Goal: Task Accomplishment & Management: Manage account settings

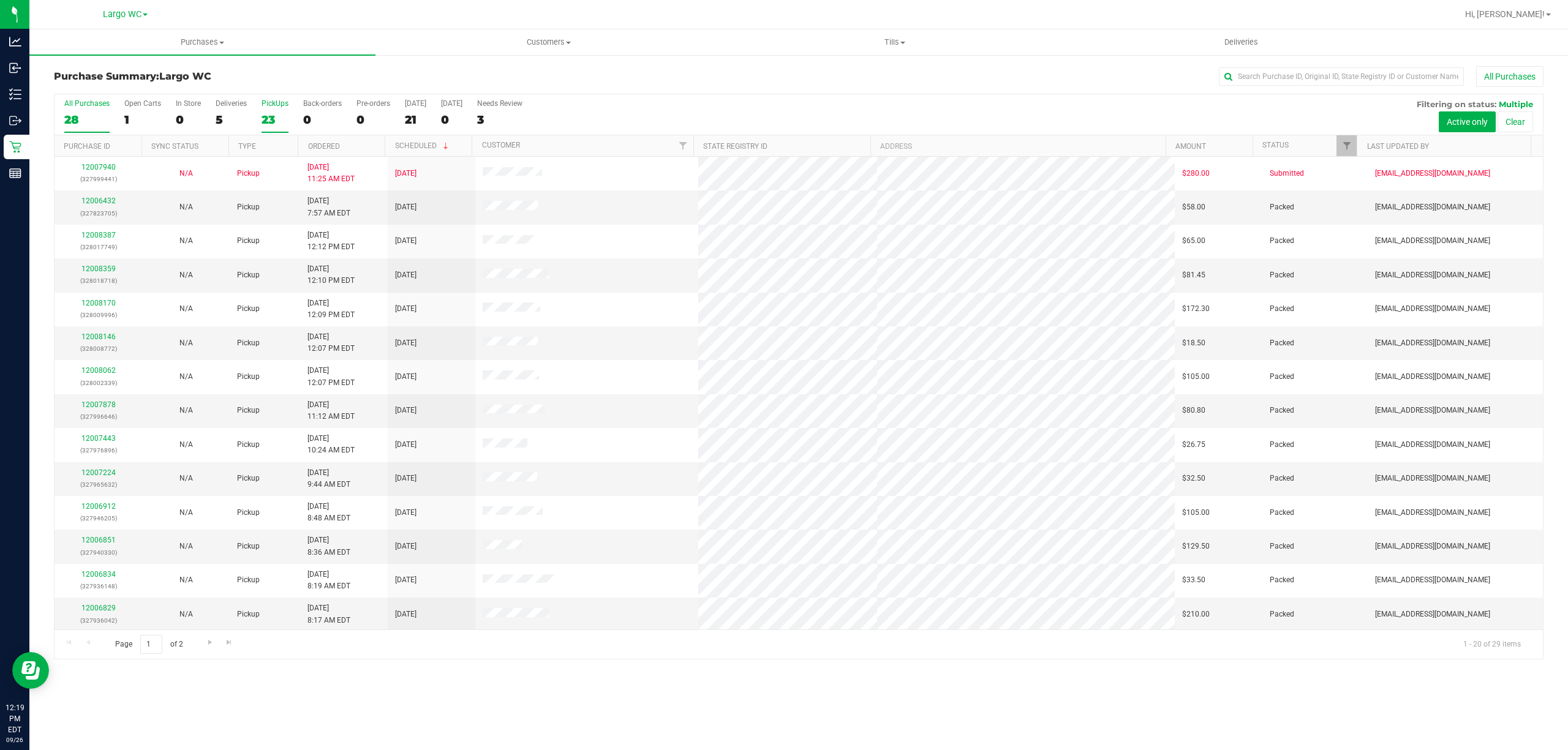
click at [287, 126] on div "23" at bounding box center [275, 119] width 27 height 14
click at [0, 0] on input "PickUps 23" at bounding box center [0, 0] width 0 height 0
click at [121, 5] on div "Largo WC" at bounding box center [124, 14] width 179 height 19
click at [121, 15] on span "Largo WC" at bounding box center [122, 15] width 38 height 11
click at [106, 121] on link "South Tampa WC" at bounding box center [124, 124] width 179 height 16
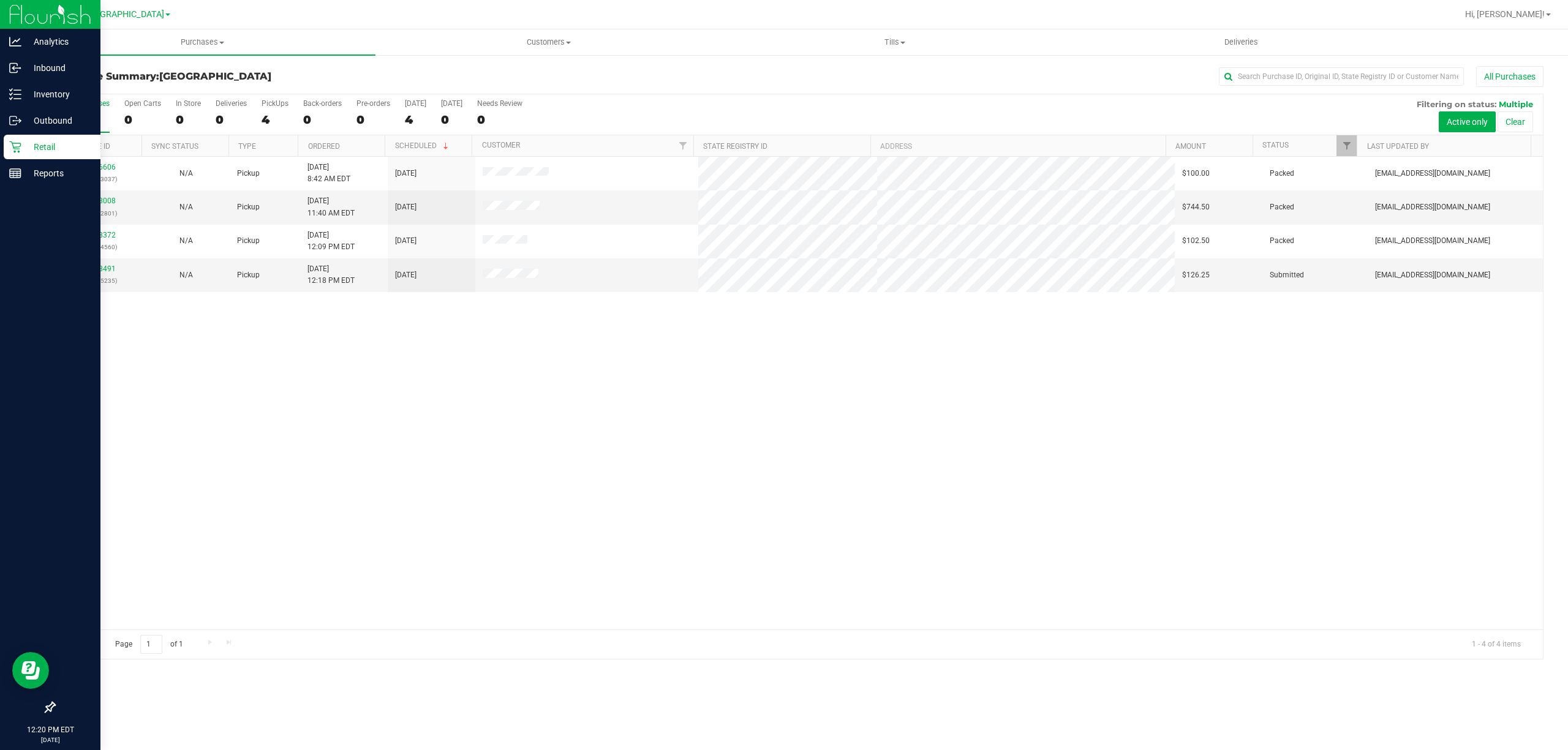
click at [25, 191] on div at bounding box center [50, 441] width 101 height 508
click at [23, 180] on p "Reports" at bounding box center [58, 173] width 73 height 15
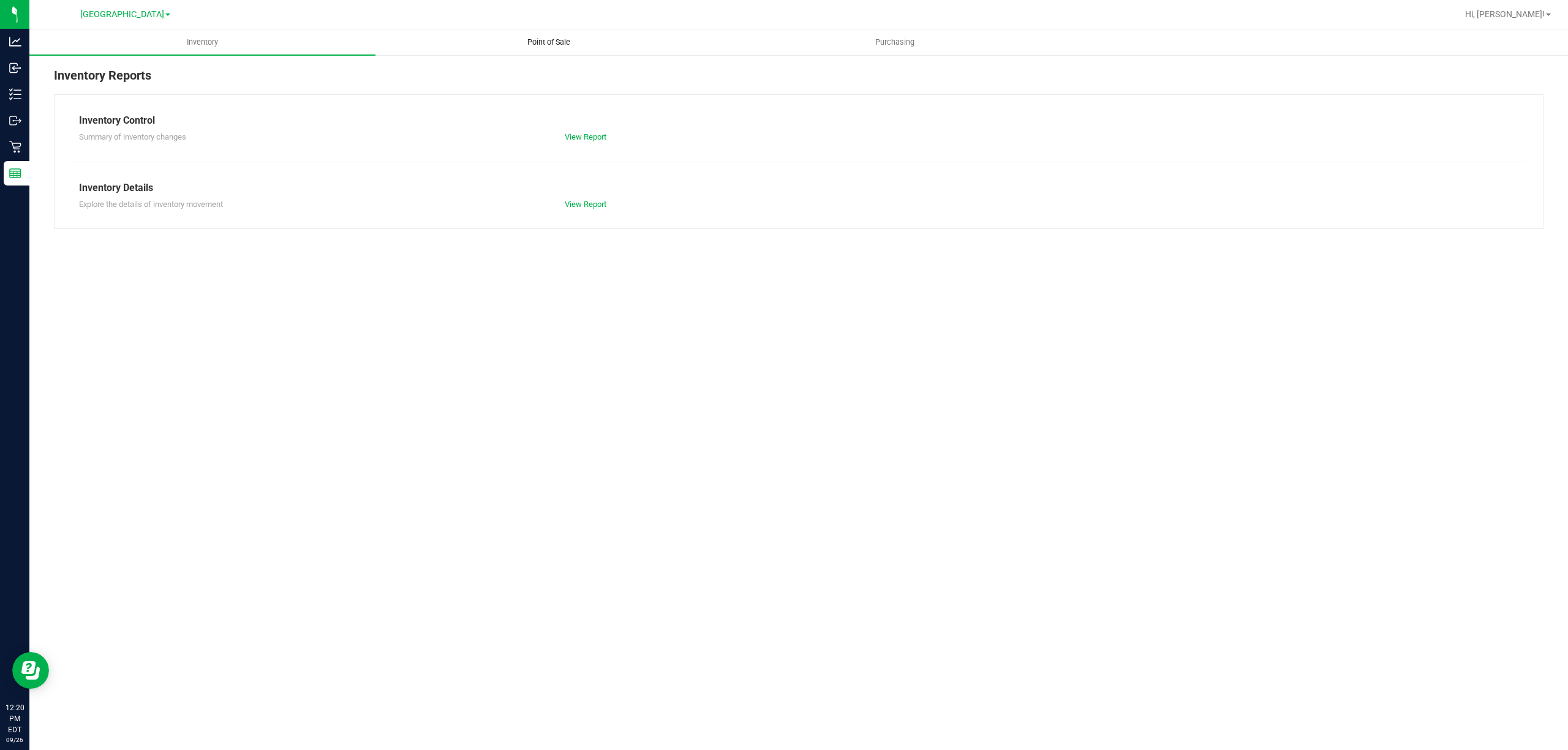
drag, startPoint x: 566, startPoint y: 55, endPoint x: 559, endPoint y: 54, distance: 7.1
click at [565, 55] on ul "Inventory Point of Sale Purchasing" at bounding box center [814, 43] width 1568 height 27
click at [547, 44] on span "Point of Sale" at bounding box center [548, 42] width 76 height 11
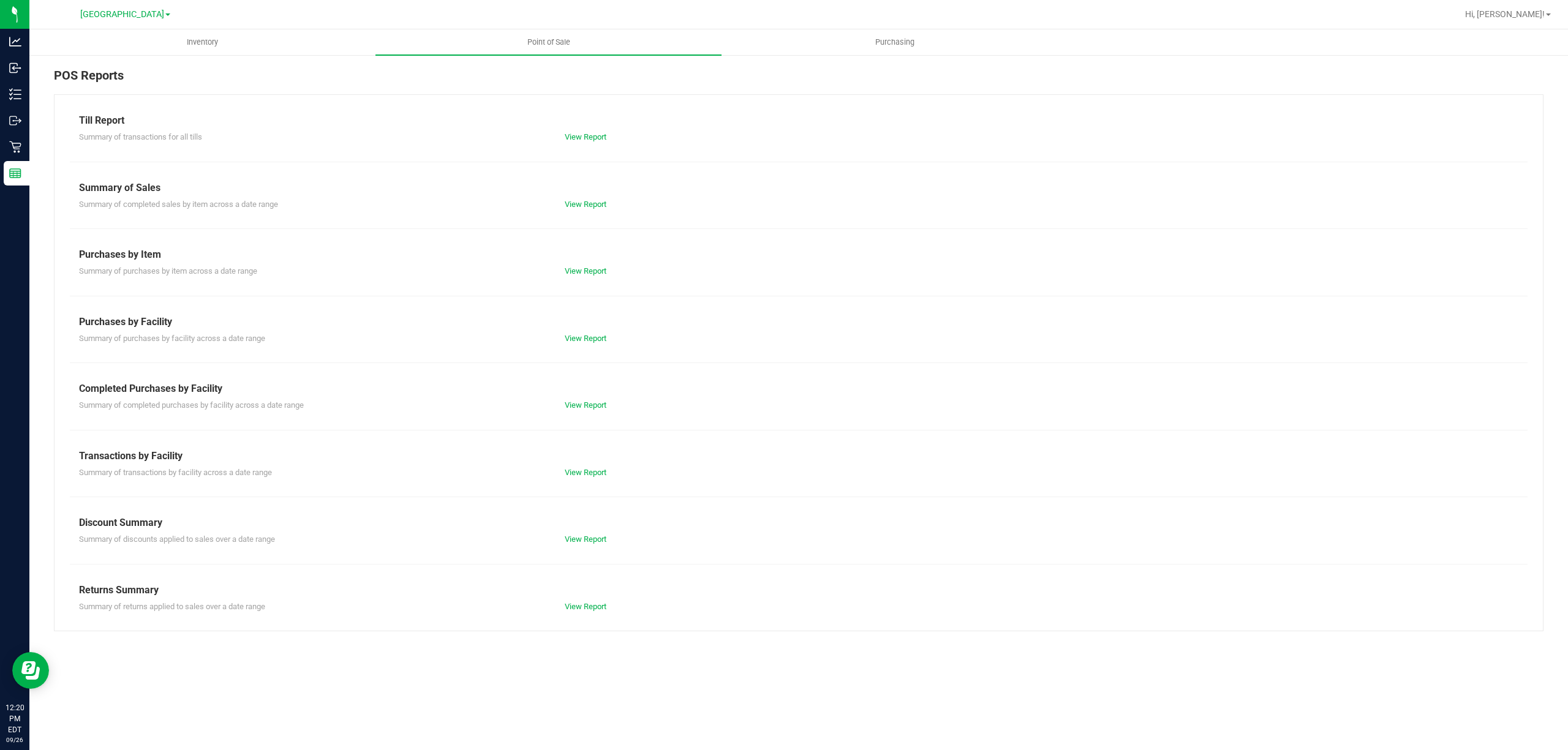
drag, startPoint x: 370, startPoint y: 339, endPoint x: 370, endPoint y: 346, distance: 7.0
click at [370, 339] on div "Summary of purchases by facility across a date range" at bounding box center [312, 339] width 486 height 12
click at [581, 407] on link "View Report" at bounding box center [585, 405] width 41 height 9
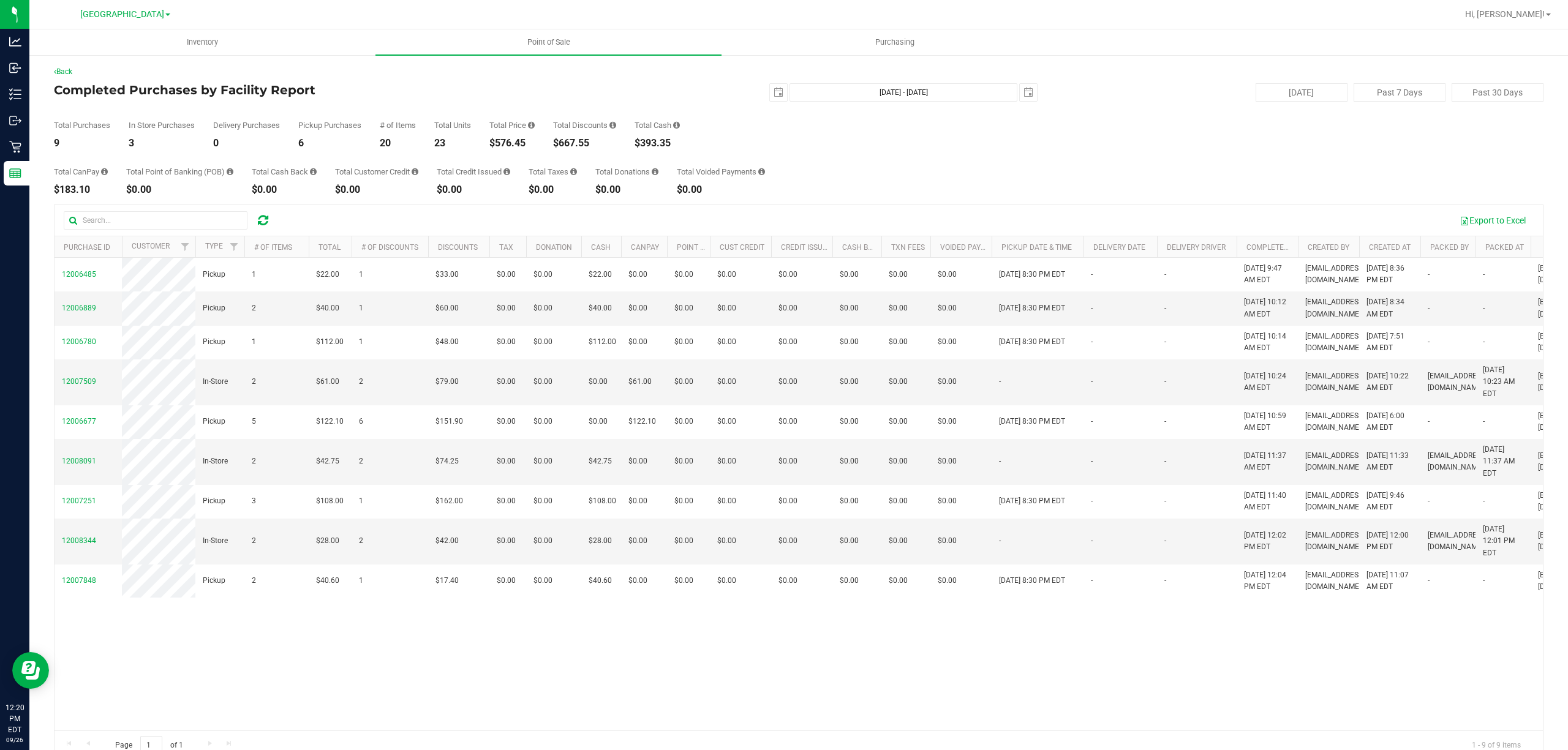
drag, startPoint x: 481, startPoint y: 143, endPoint x: 533, endPoint y: 146, distance: 52.1
click at [533, 146] on div "Total Purchases 9 In Store Purchases 3 Delivery Purchases 0 Pickup Purchases 6 …" at bounding box center [798, 125] width 1489 height 47
click at [486, 183] on div "Total Credit Issued $0.00" at bounding box center [473, 181] width 73 height 27
click at [120, 8] on link "South Tampa WC" at bounding box center [125, 13] width 90 height 12
click at [94, 87] on link "Largo WC" at bounding box center [124, 91] width 179 height 16
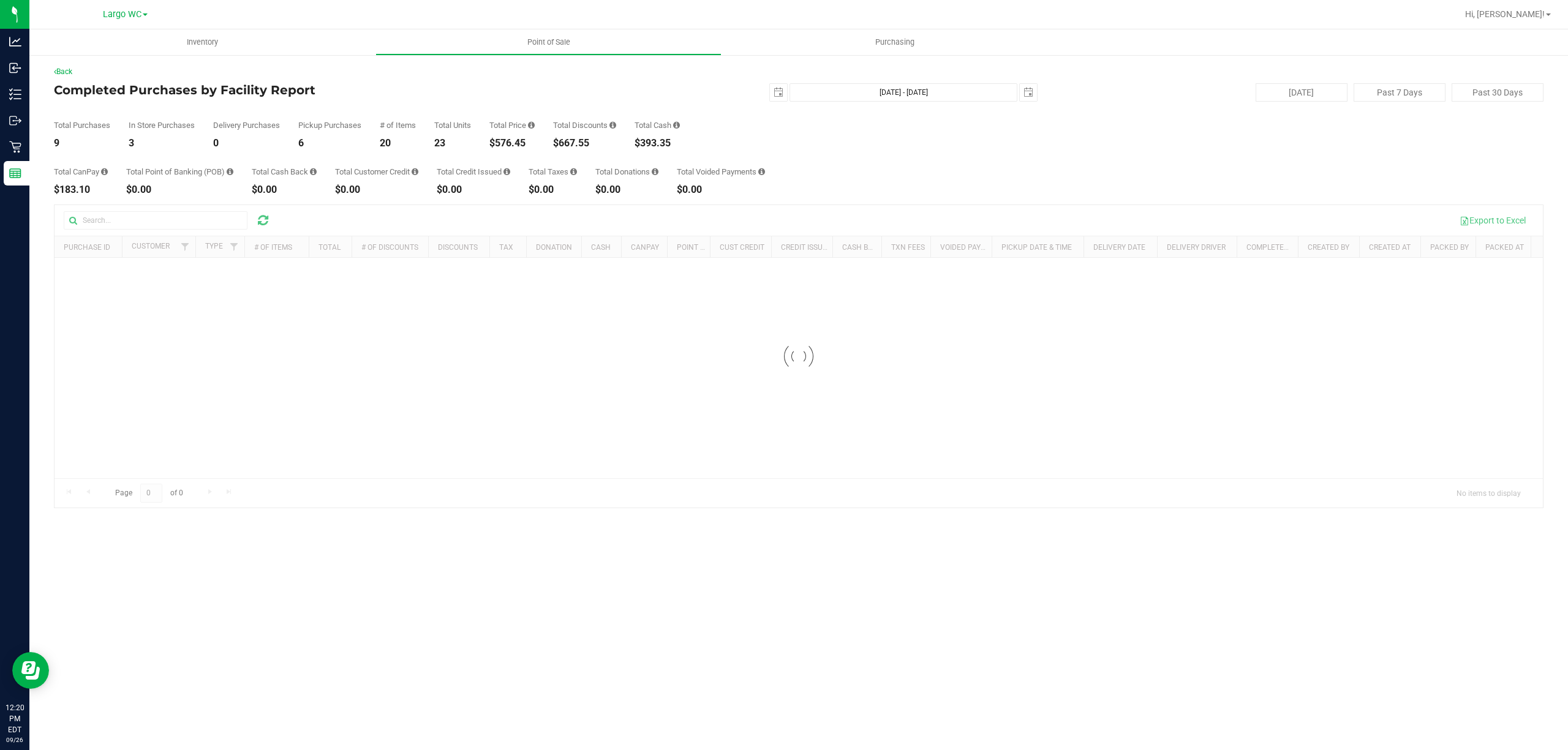
click at [206, 87] on h4 "Completed Purchases by Facility Report" at bounding box center [302, 90] width 497 height 13
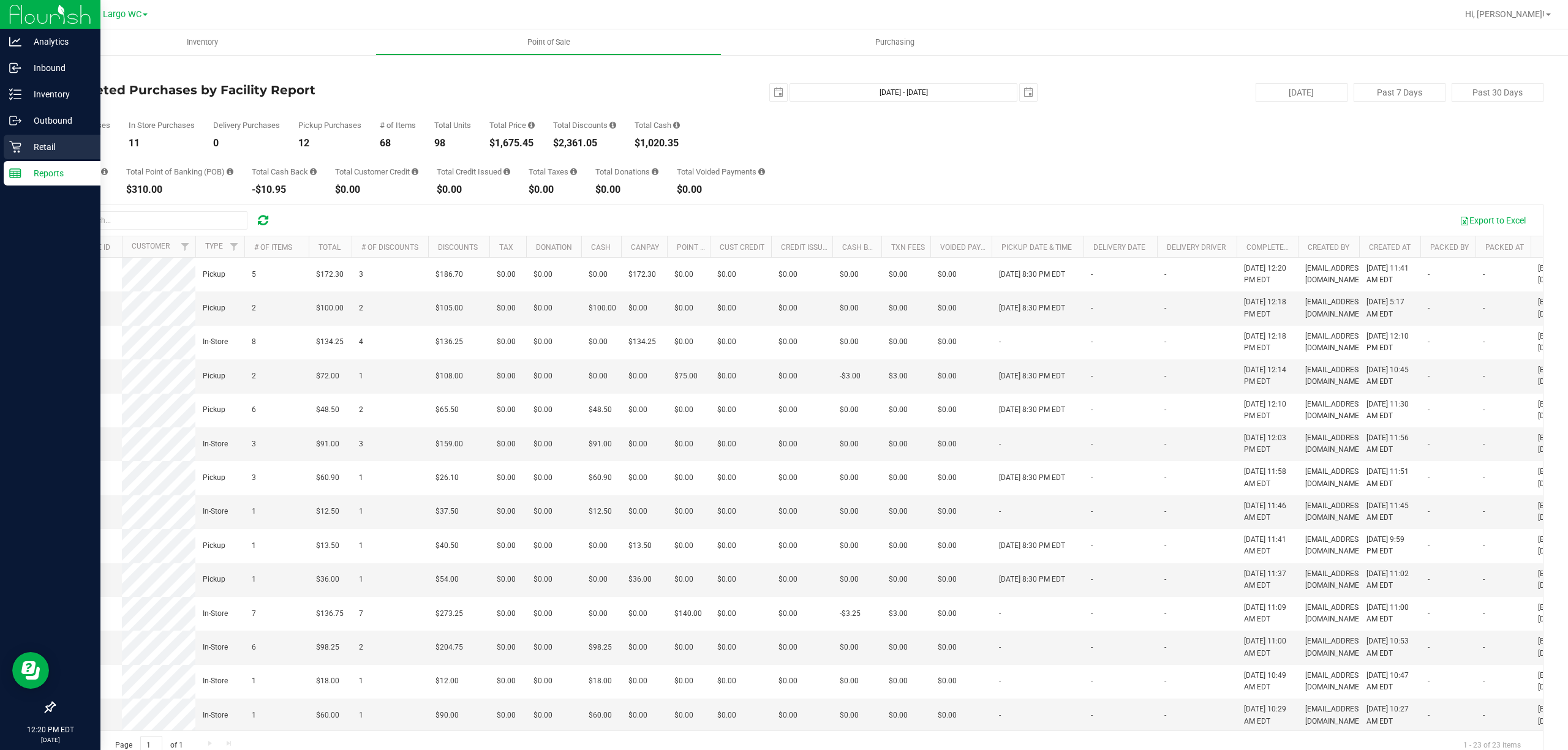
click at [42, 149] on p "Retail" at bounding box center [58, 147] width 73 height 15
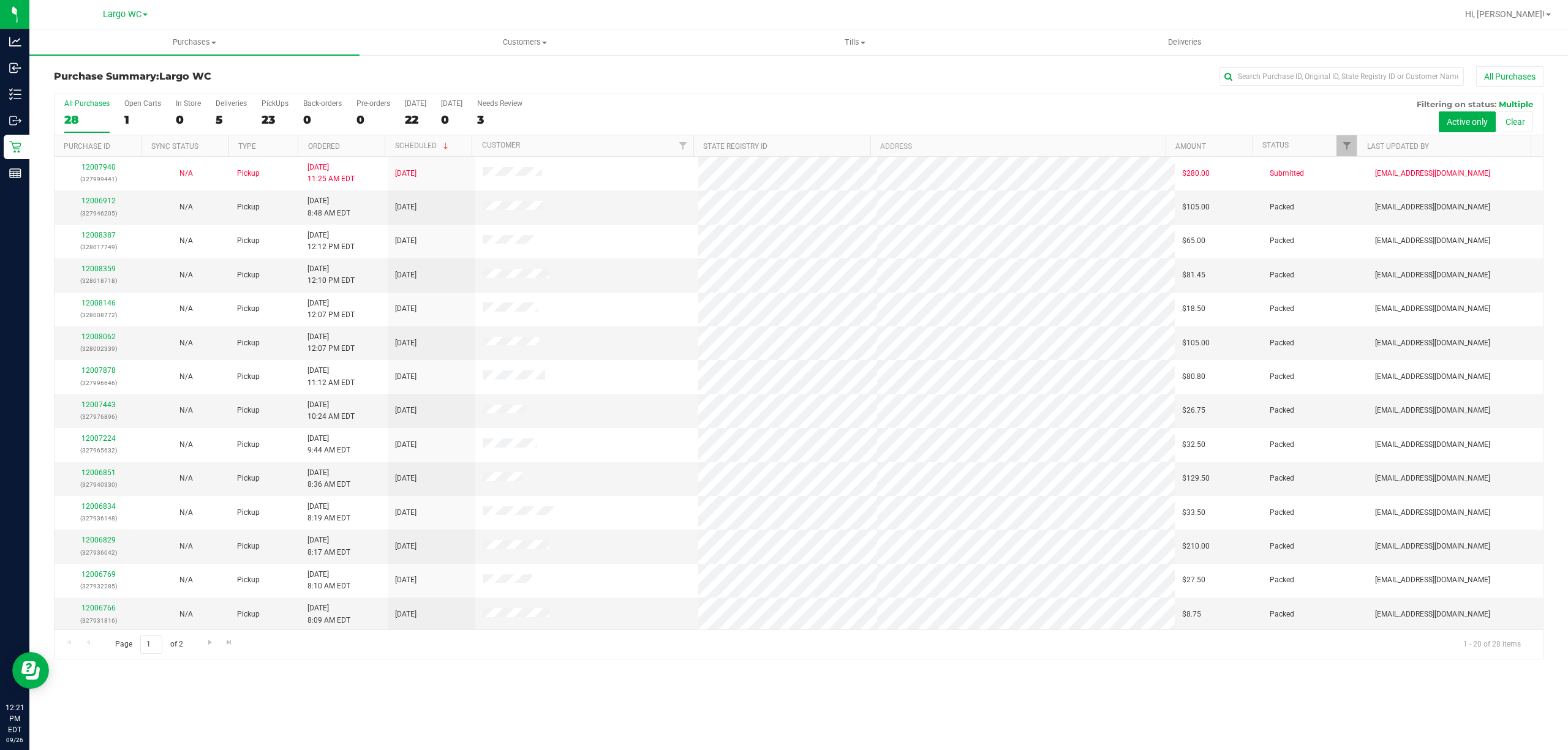
click at [298, 119] on div "All Purchases 28 Open Carts 1 In Store 0 Deliveries 5 PickUps 23 Back-orders 0 …" at bounding box center [799, 115] width 1488 height 41
click at [275, 118] on div "23" at bounding box center [275, 119] width 27 height 14
click at [0, 0] on input "PickUps 23" at bounding box center [0, 0] width 0 height 0
click at [222, 105] on div "Deliveries" at bounding box center [231, 103] width 31 height 9
click at [0, 0] on input "Deliveries 5" at bounding box center [0, 0] width 0 height 0
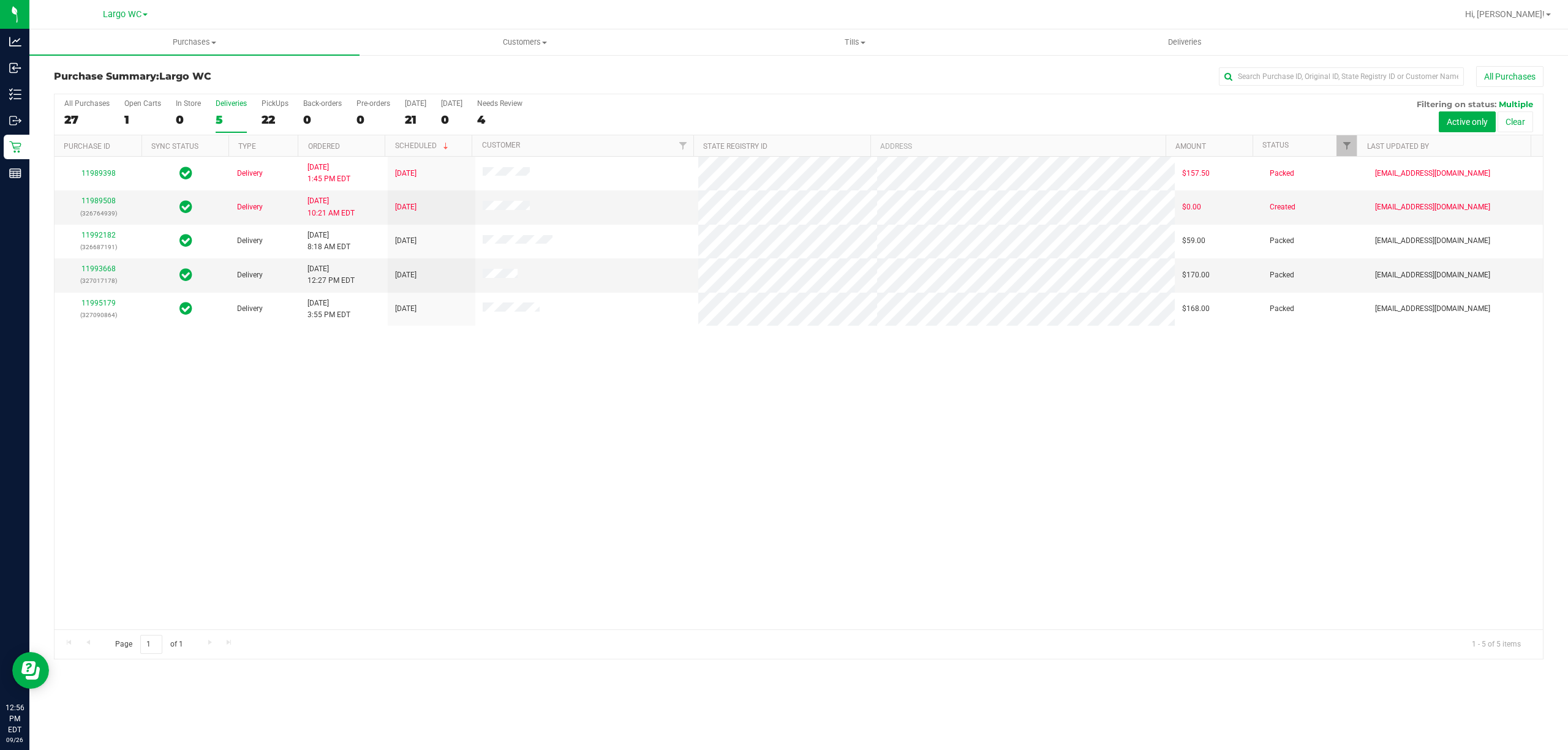
click at [290, 114] on div "All Purchases 27 Open Carts 1 In Store 0 Deliveries 5 PickUps 22 Back-orders 0 …" at bounding box center [799, 115] width 1488 height 41
click at [269, 114] on div "22" at bounding box center [275, 119] width 27 height 14
click at [0, 0] on input "PickUps 22" at bounding box center [0, 0] width 0 height 0
click at [290, 75] on h3 "Purchase Summary: Largo WC" at bounding box center [302, 76] width 497 height 11
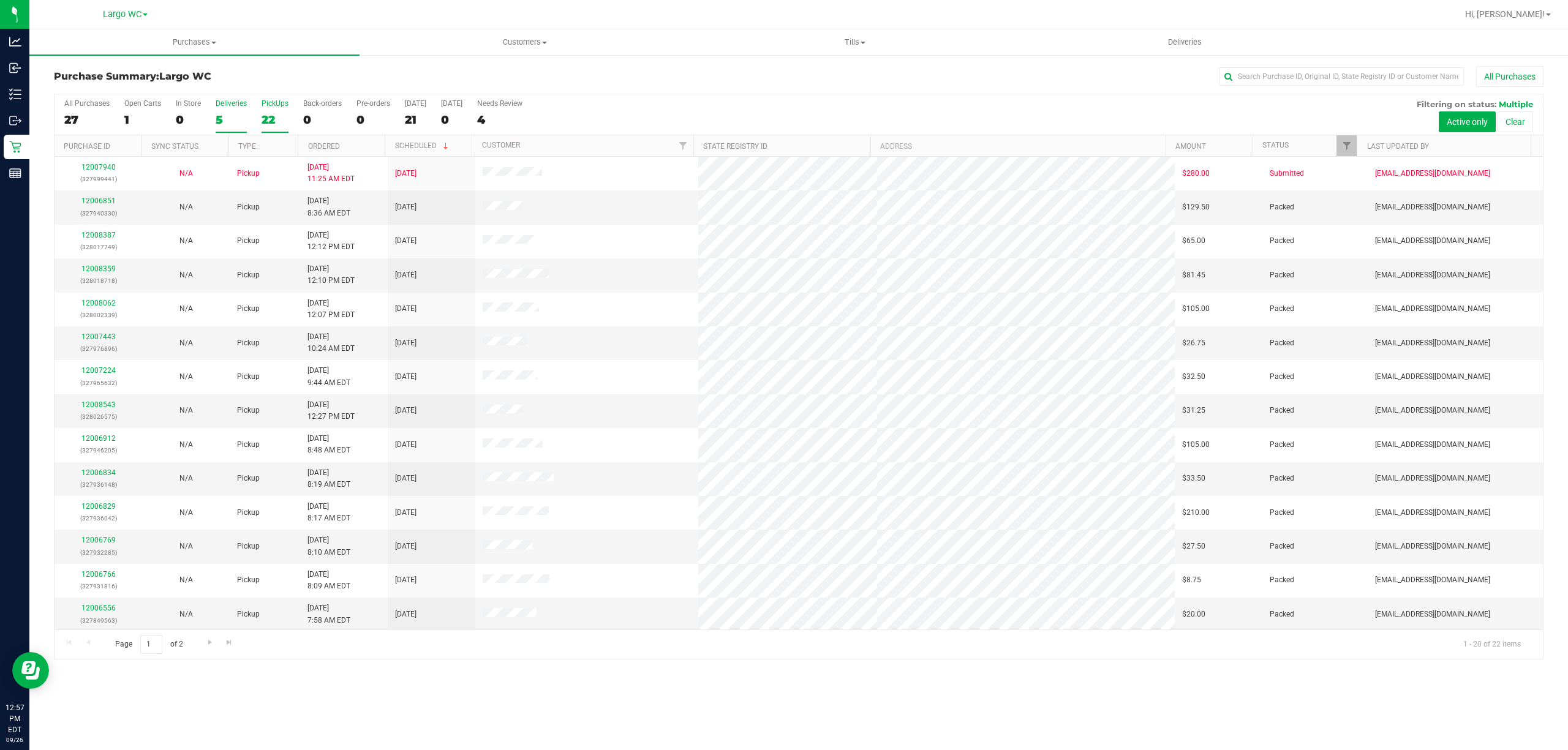
click at [231, 123] on div "5" at bounding box center [231, 119] width 31 height 14
click at [0, 0] on input "Deliveries 5" at bounding box center [0, 0] width 0 height 0
click at [270, 60] on div "Purchase Summary: Largo WC All Purchases Loading... All Purchases 27 Open Carts…" at bounding box center [799, 362] width 1538 height 617
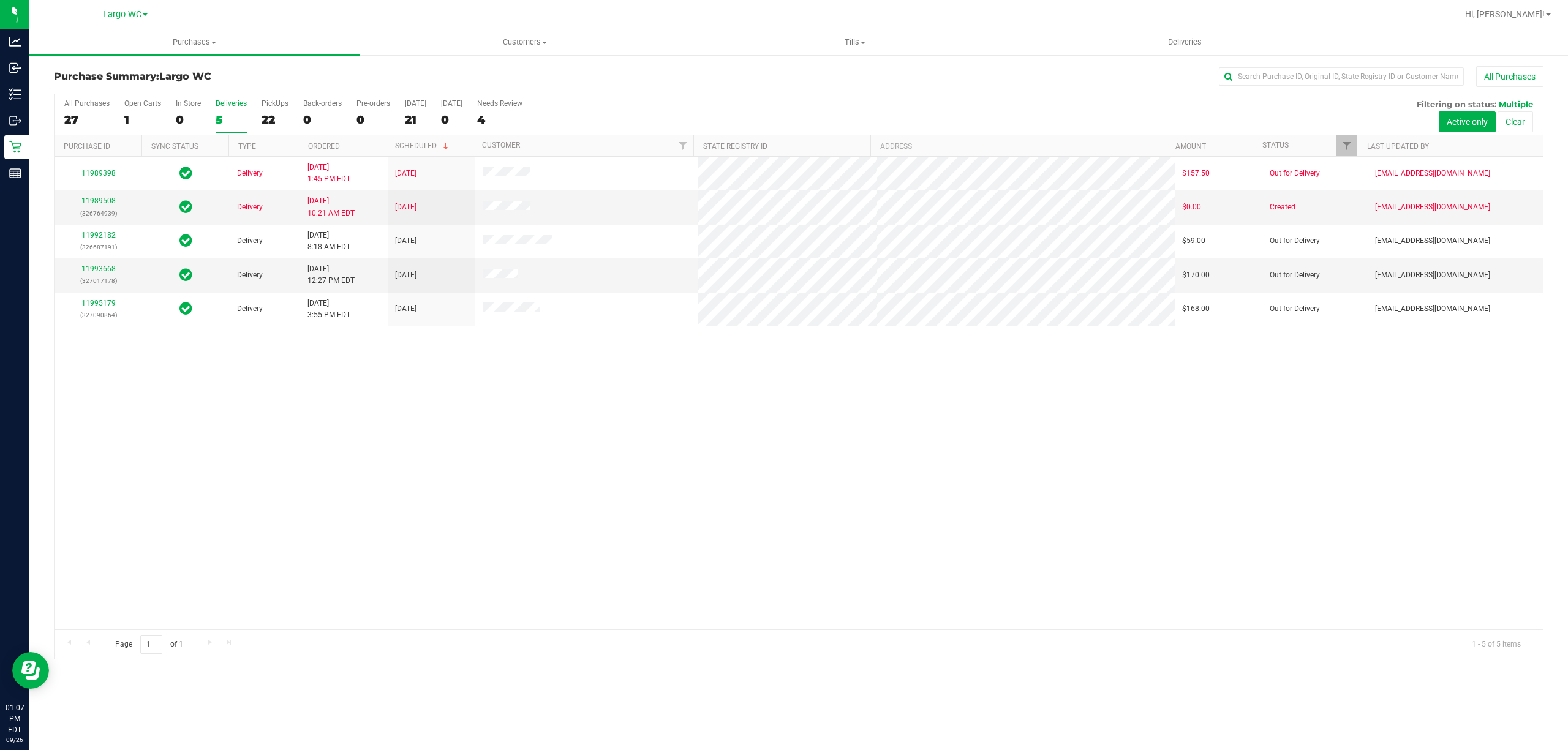
click at [274, 433] on div "11989398 Delivery 9/24/2025 1:45 PM EDT 9/26/2025 $157.50 Out for Delivery dcar…" at bounding box center [799, 393] width 1488 height 472
click at [217, 106] on div "Deliveries" at bounding box center [231, 103] width 31 height 9
click at [0, 0] on input "Deliveries 5" at bounding box center [0, 0] width 0 height 0
click at [285, 121] on div "22" at bounding box center [275, 119] width 27 height 14
click at [0, 0] on input "PickUps 22" at bounding box center [0, 0] width 0 height 0
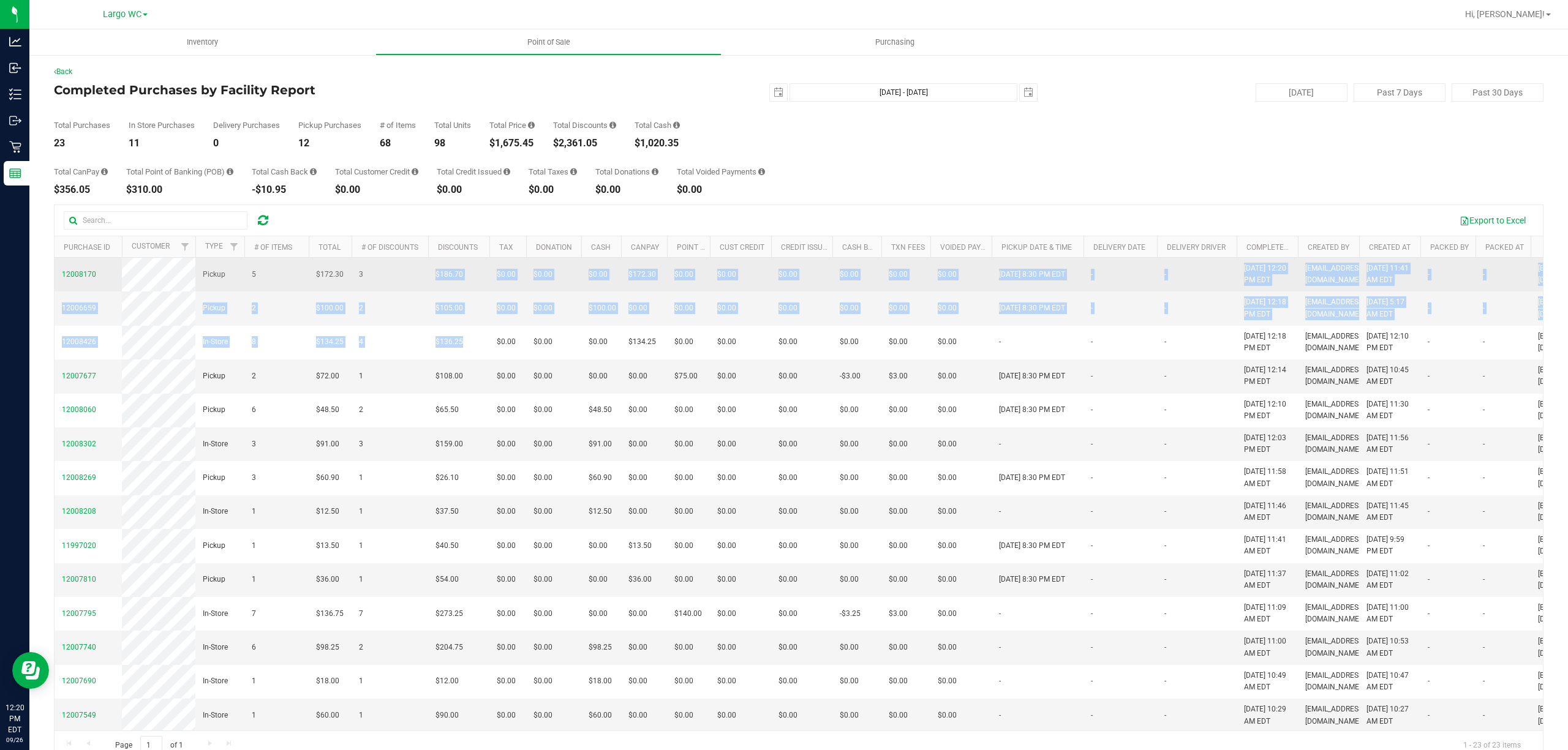
drag, startPoint x: 464, startPoint y: 336, endPoint x: 429, endPoint y: 272, distance: 72.9
click at [429, 272] on tbody "12008170 Pickup 5 $172.30 3 $186.70 $0.00 $0.00 $0.00 $0.00 $172.30 $0.00 $0.00…" at bounding box center [930, 653] width 1752 height 791
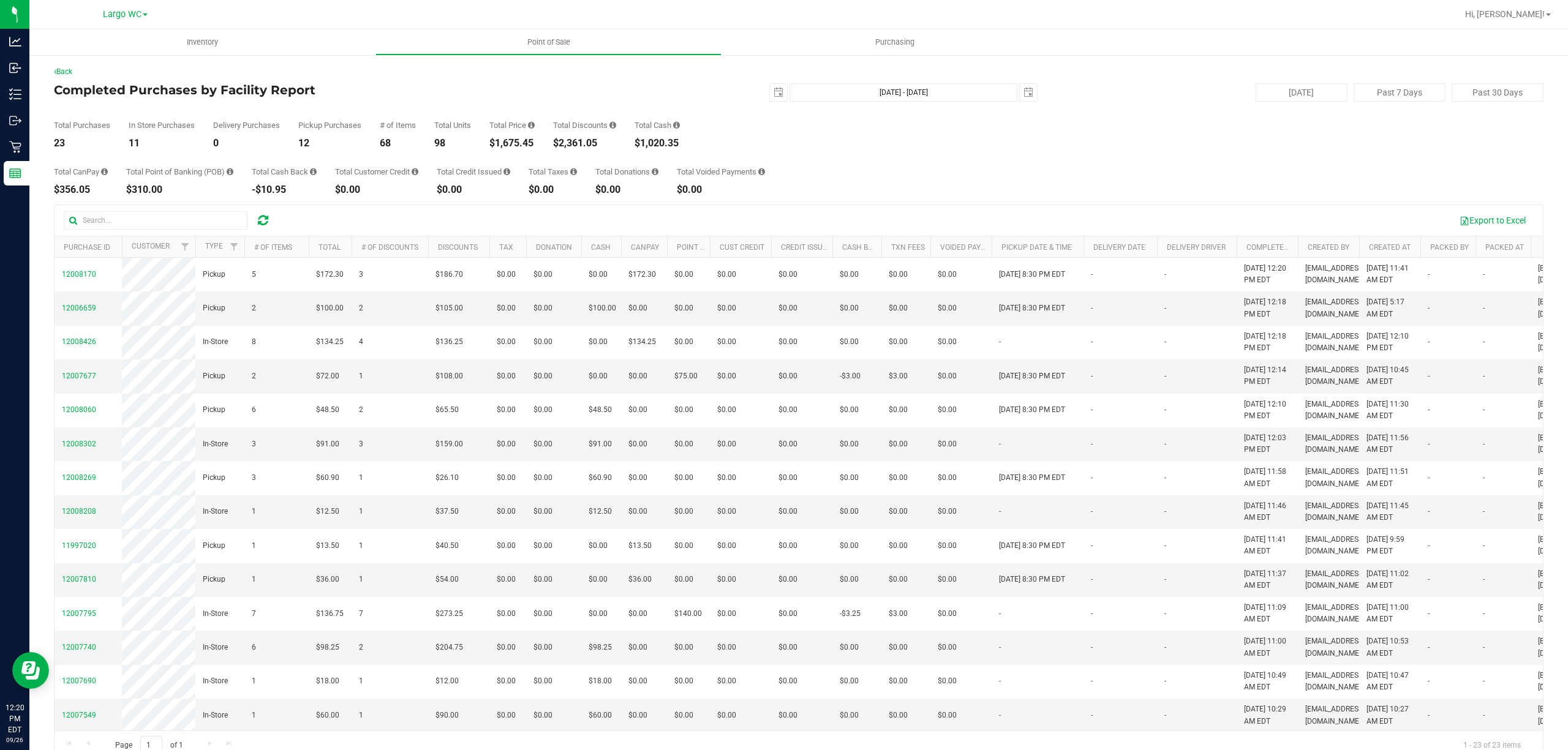
drag, startPoint x: 481, startPoint y: 198, endPoint x: 527, endPoint y: 211, distance: 47.8
click at [527, 211] on div "Back Completed Purchases by Facility Report 2025-09-26 Sep 26, 2025 - Sep 26, 2…" at bounding box center [798, 413] width 1489 height 694
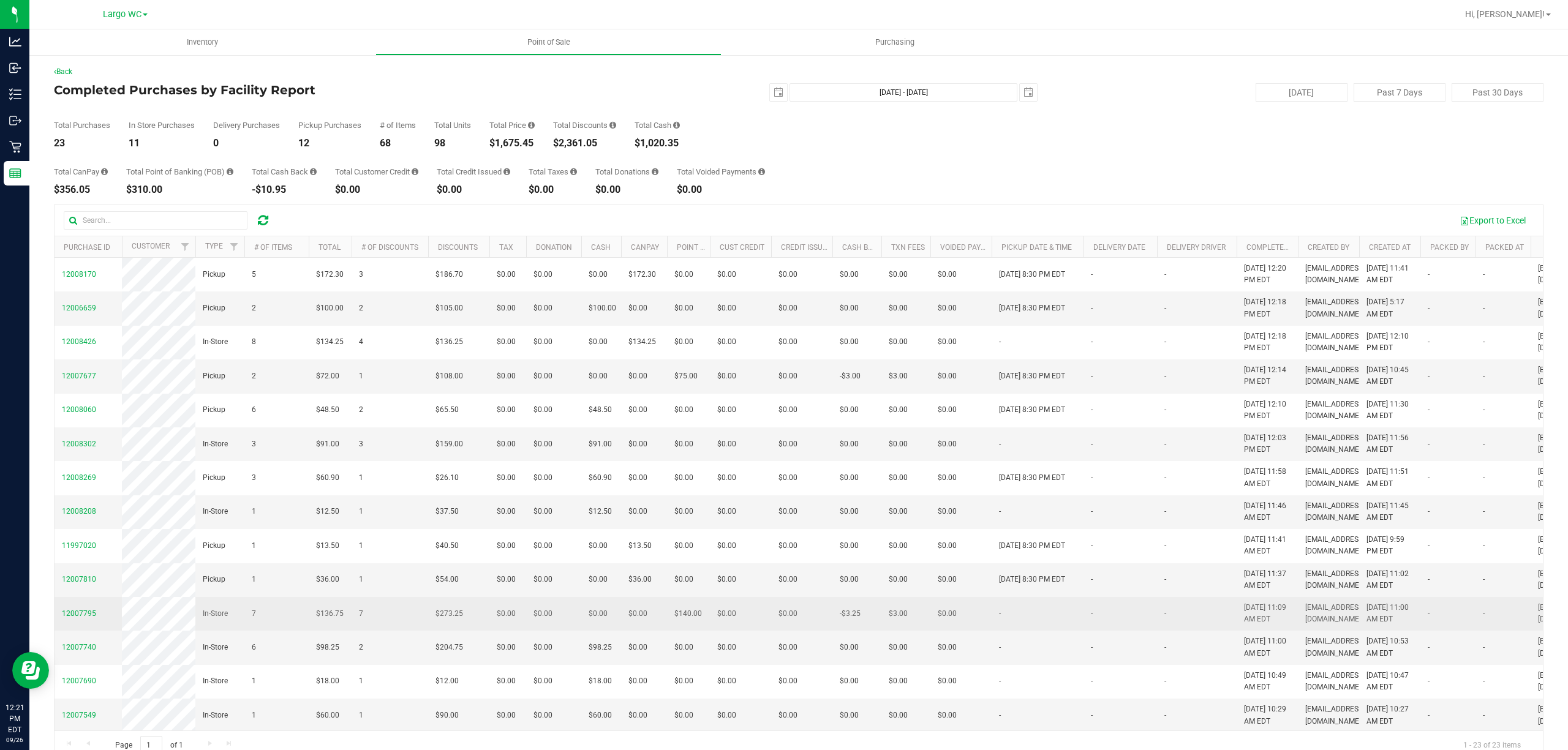
click at [997, 626] on td "-" at bounding box center [1038, 613] width 92 height 34
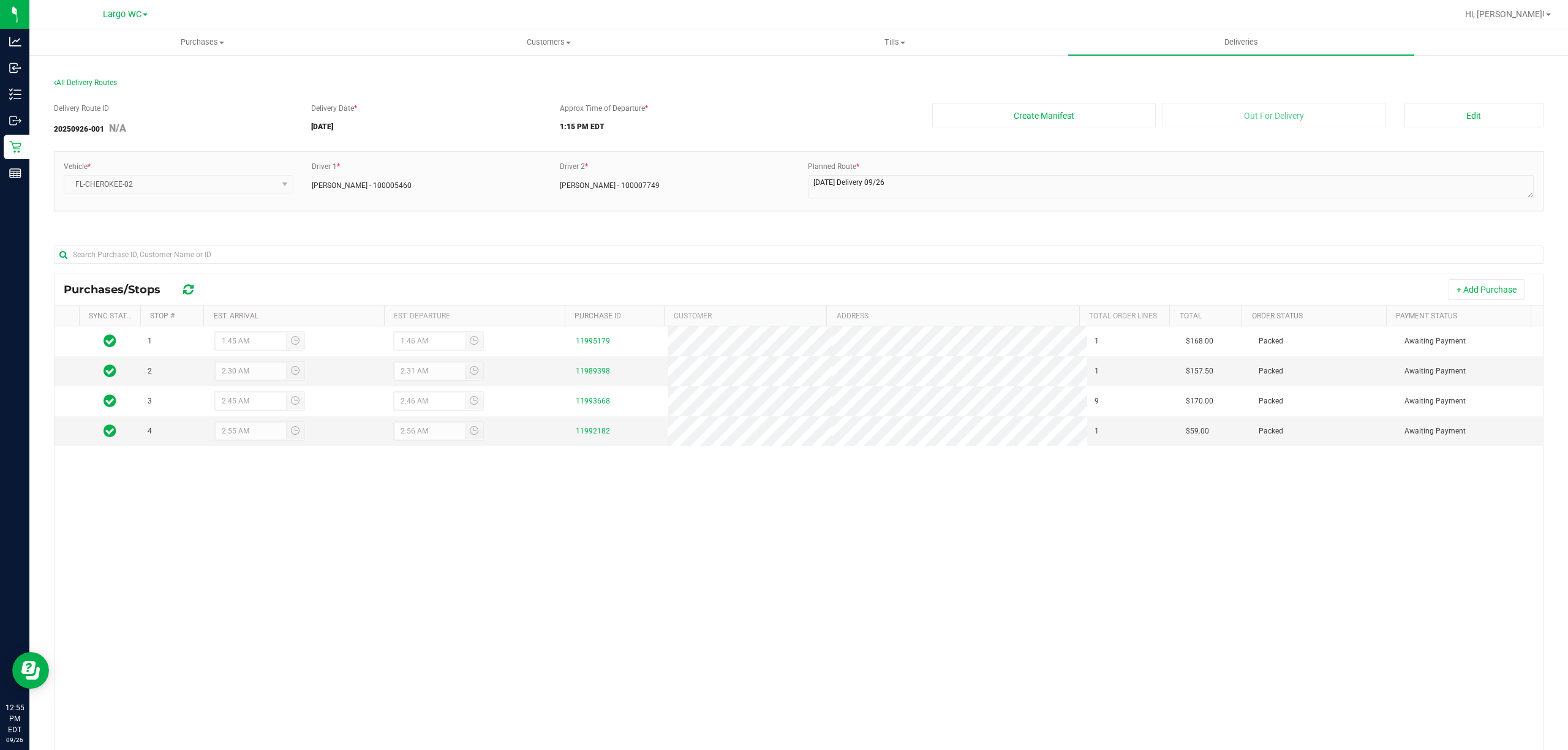
click at [789, 88] on div "All Delivery Routes" at bounding box center [798, 85] width 1489 height 16
click at [932, 112] on button "Create Manifest" at bounding box center [1044, 115] width 224 height 24
click at [1468, 121] on button "Edit" at bounding box center [1474, 115] width 139 height 24
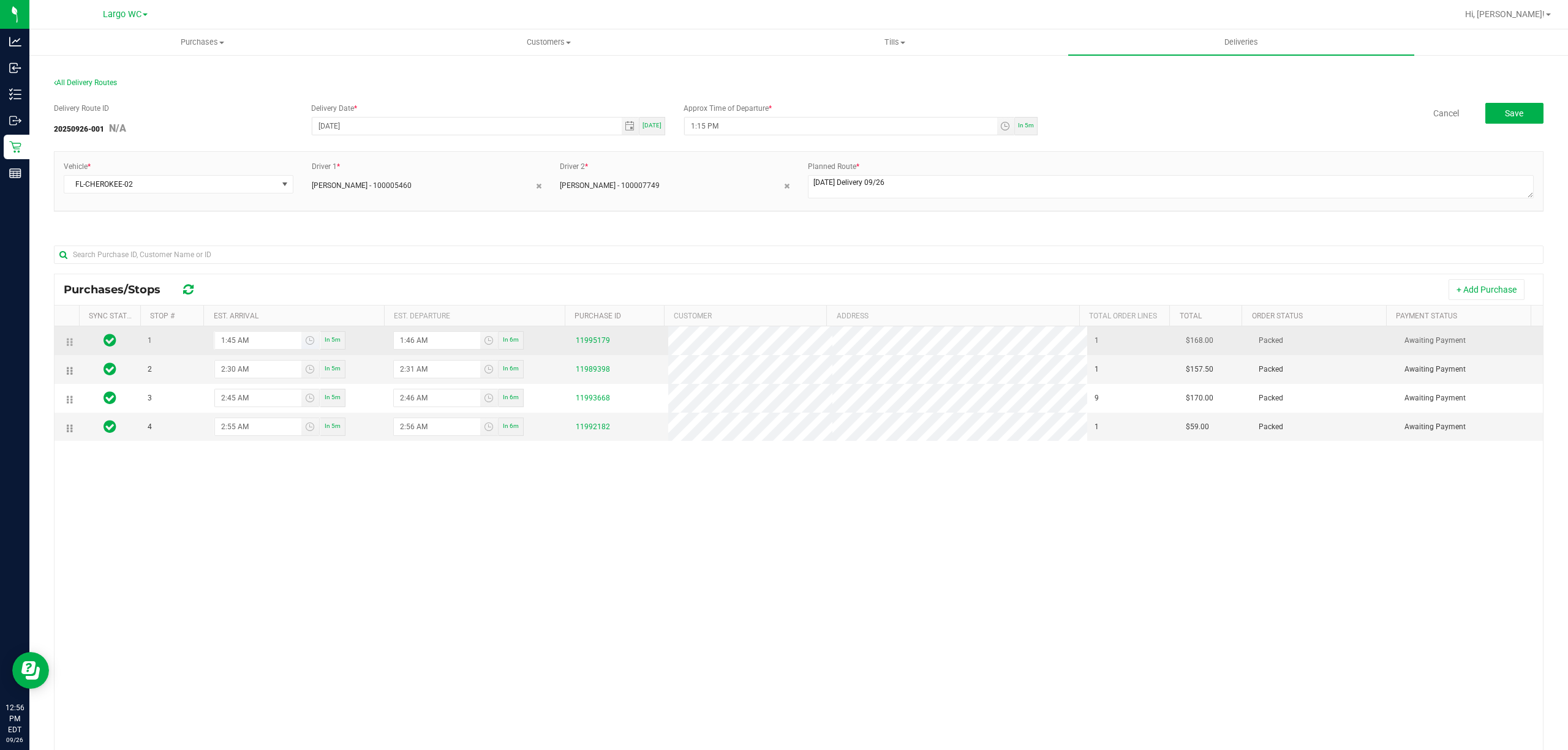
click at [252, 348] on input "1:45 AM" at bounding box center [258, 340] width 87 height 17
type input "1:45 PM"
type input "1:46 PM"
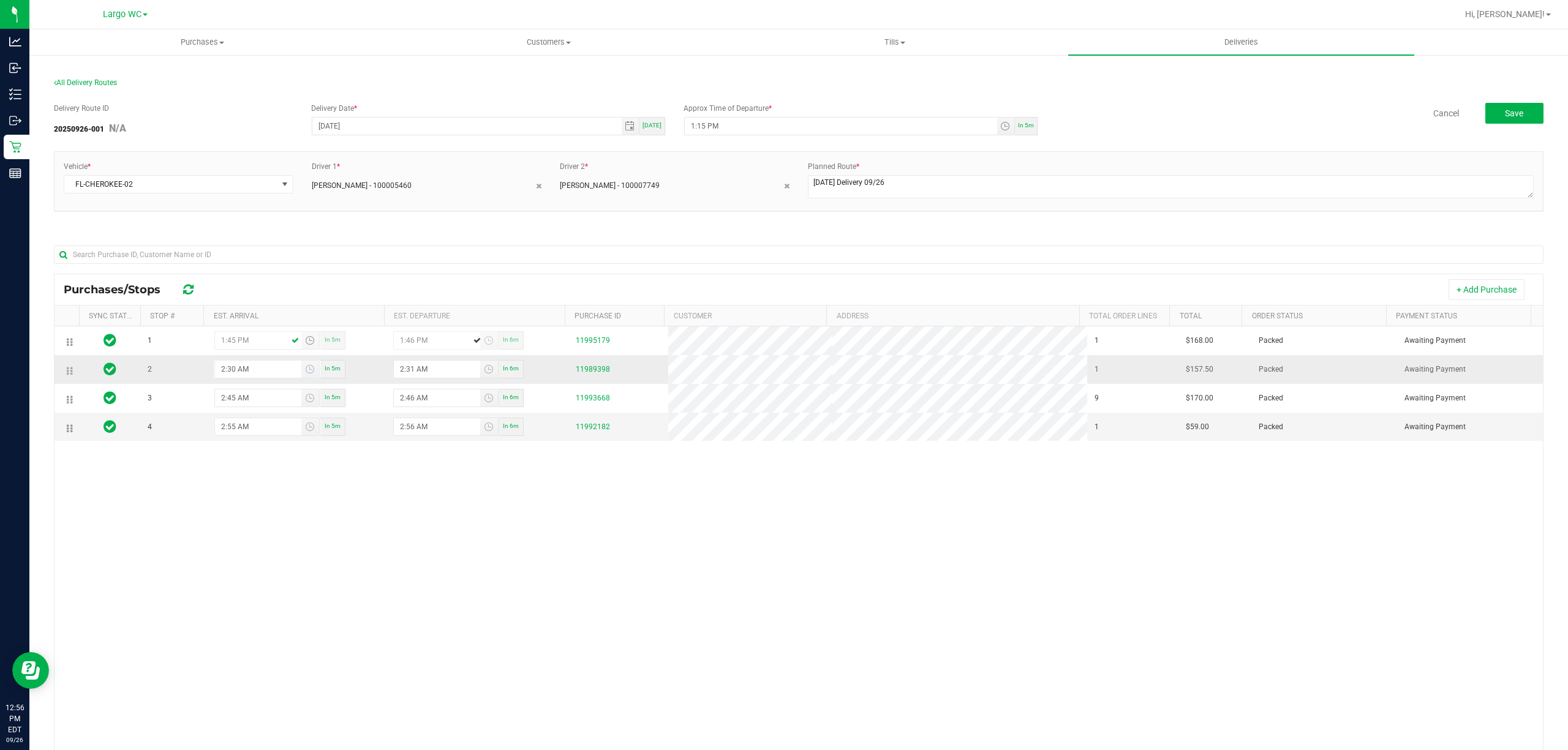
type input "1:45 PM"
click at [251, 375] on input "2:30 AM" at bounding box center [258, 369] width 87 height 17
type input "2:30 PM"
type input "2:31 PM"
type input "2:30 PM"
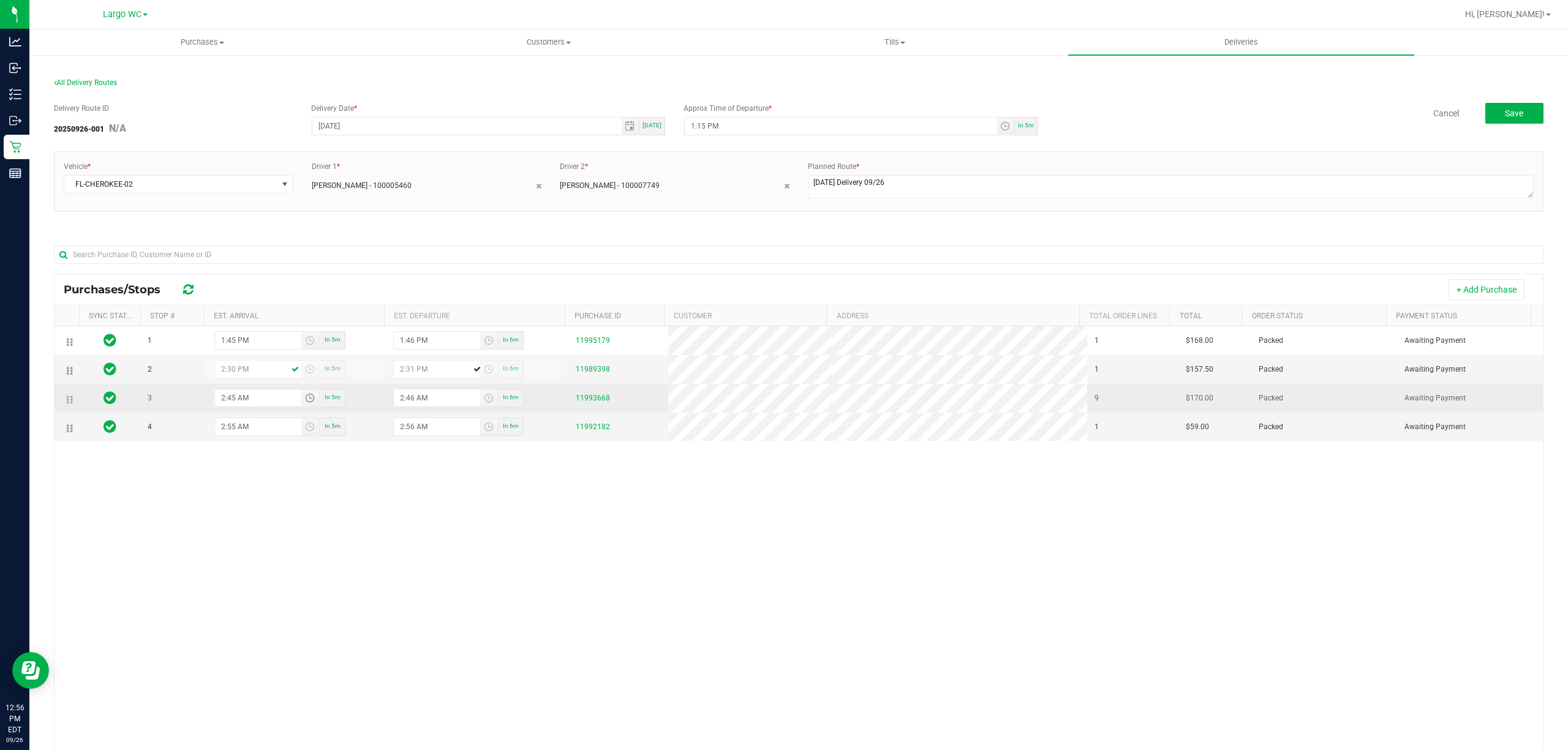
click at [241, 404] on input "2:45 AM" at bounding box center [258, 398] width 87 height 17
type input "2:45 PM"
type input "2:46 PM"
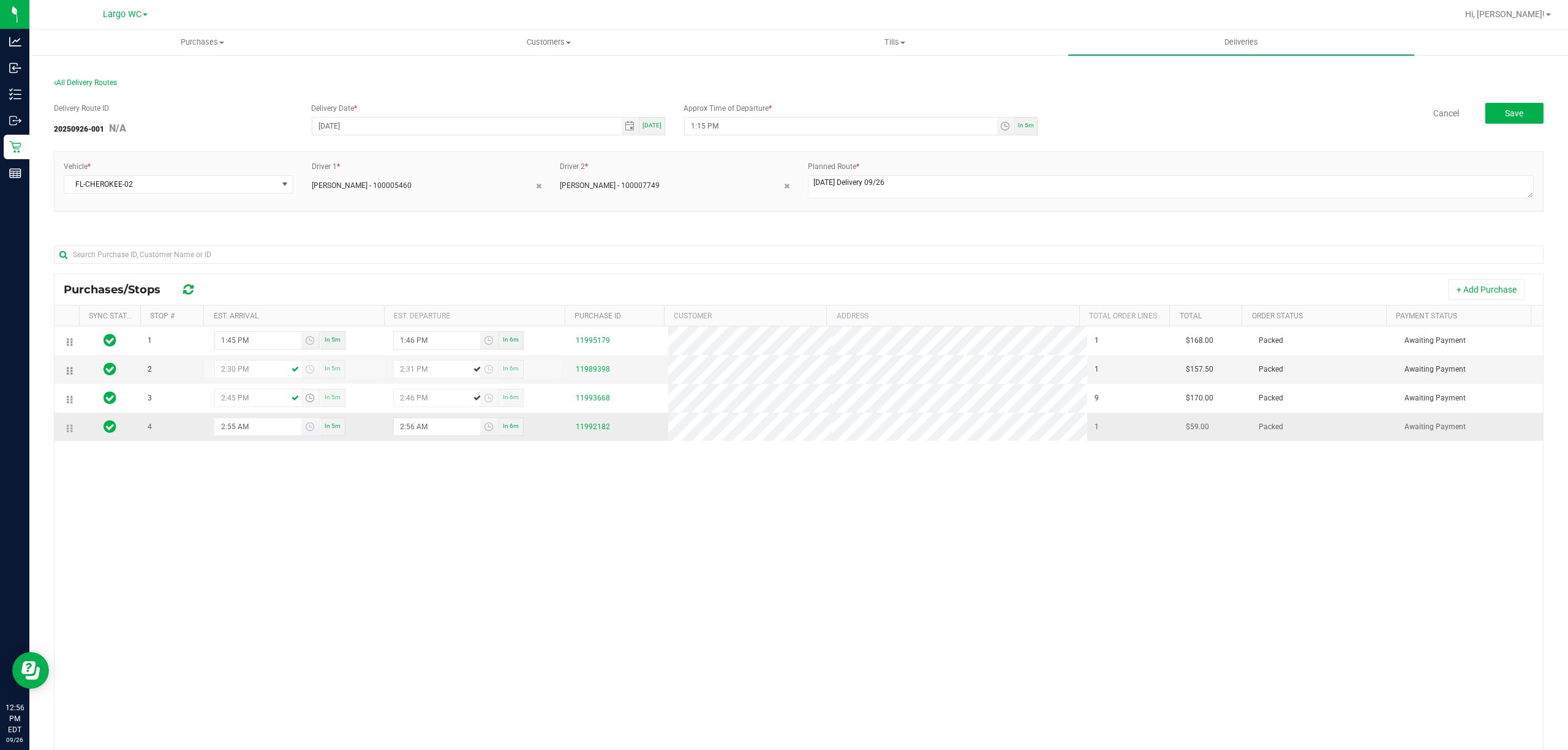
type input "2:45 PM"
click at [245, 433] on input "2:55 AM" at bounding box center [258, 427] width 87 height 17
type input "2:55 PM"
type input "2:56 PM"
type input "2:55 PM"
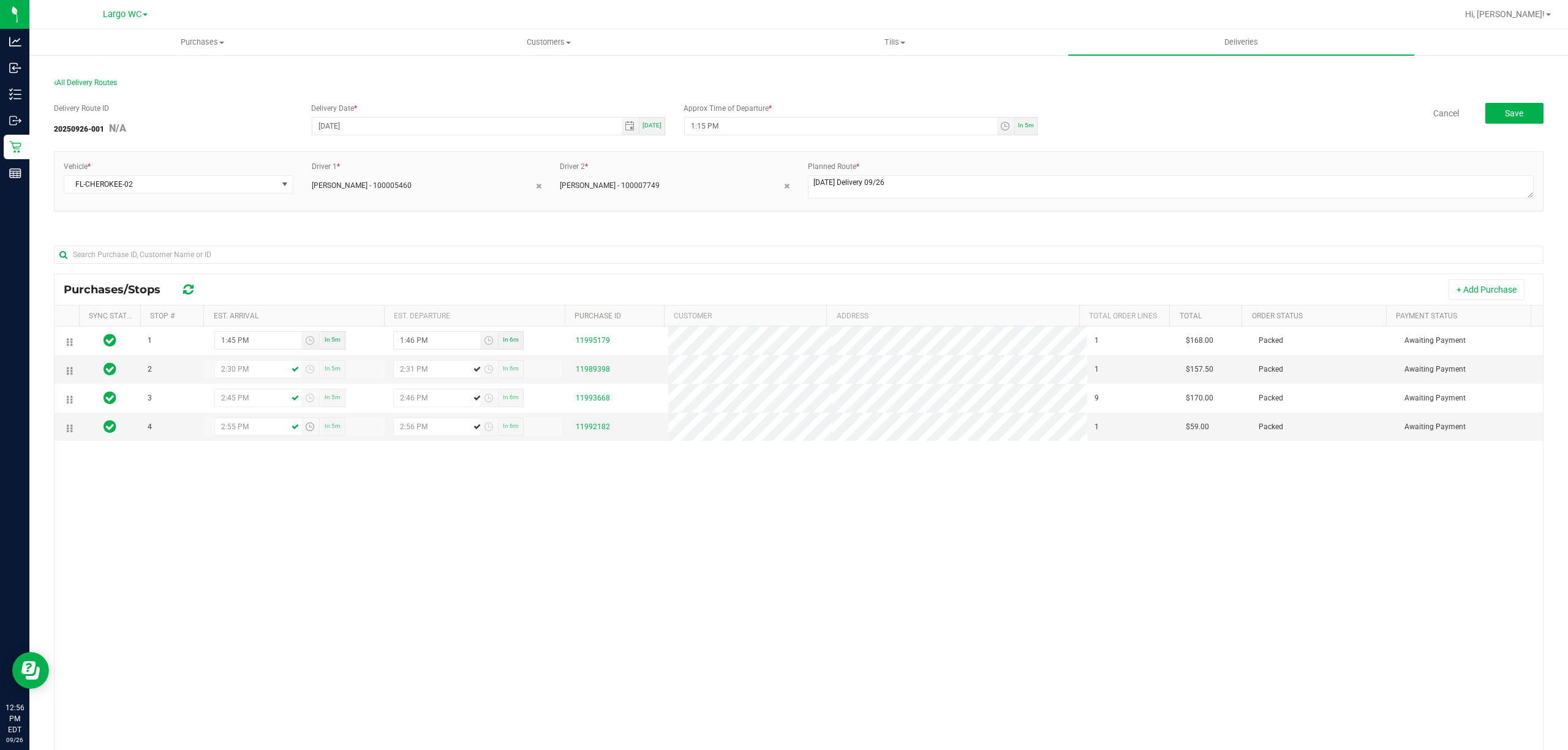
drag, startPoint x: 271, startPoint y: 485, endPoint x: 290, endPoint y: 489, distance: 19.4
click at [271, 485] on div "1 1:45 PM In 5m 1:46 PM In 6m 11995179 1 $168.00 Packed Awaiting Payment 2 2:30…" at bounding box center [799, 562] width 1488 height 472
click at [1498, 119] on button "Save" at bounding box center [1514, 113] width 59 height 21
click at [1039, 113] on button "Create Manifest" at bounding box center [1044, 115] width 224 height 24
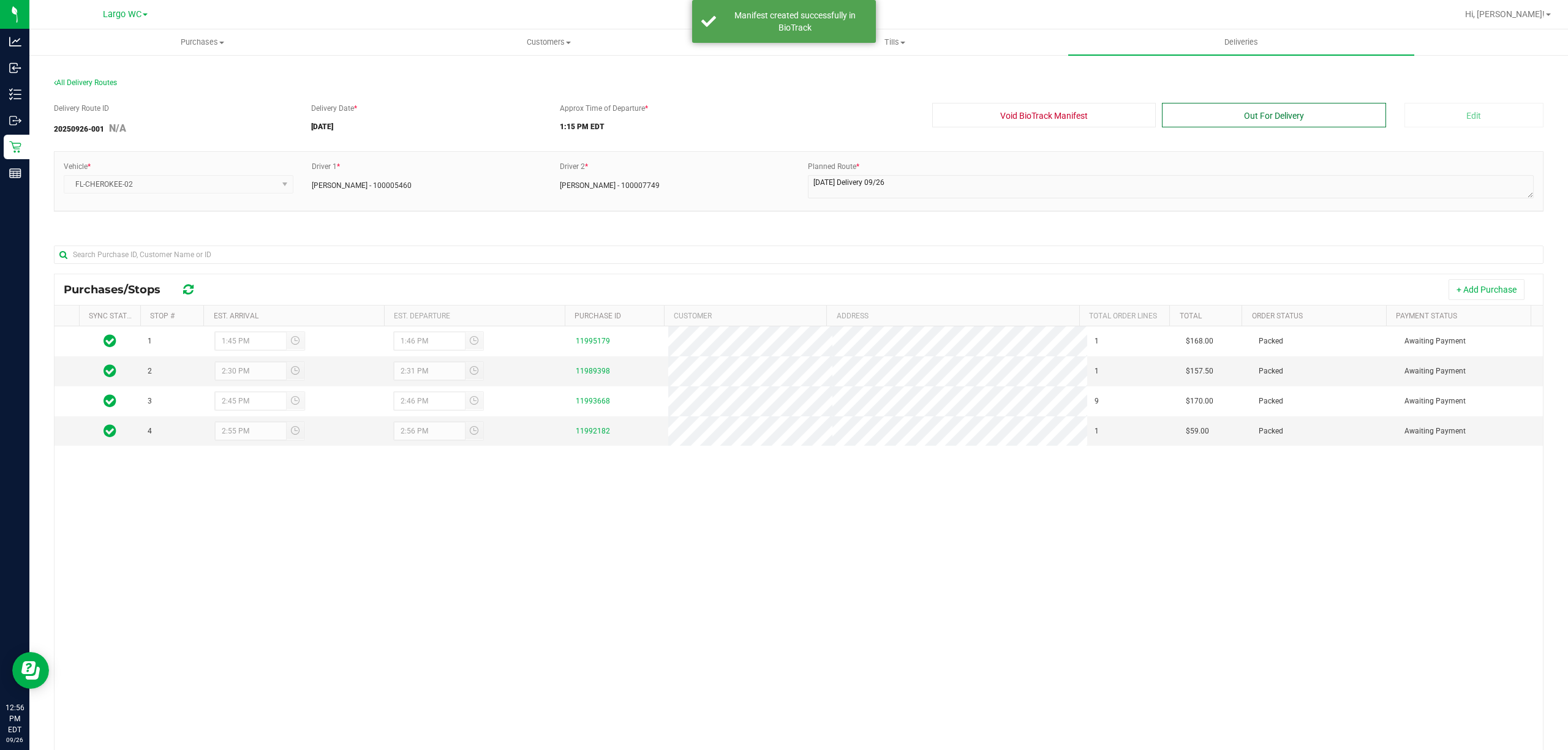
click at [1222, 123] on button "Out For Delivery" at bounding box center [1274, 115] width 224 height 24
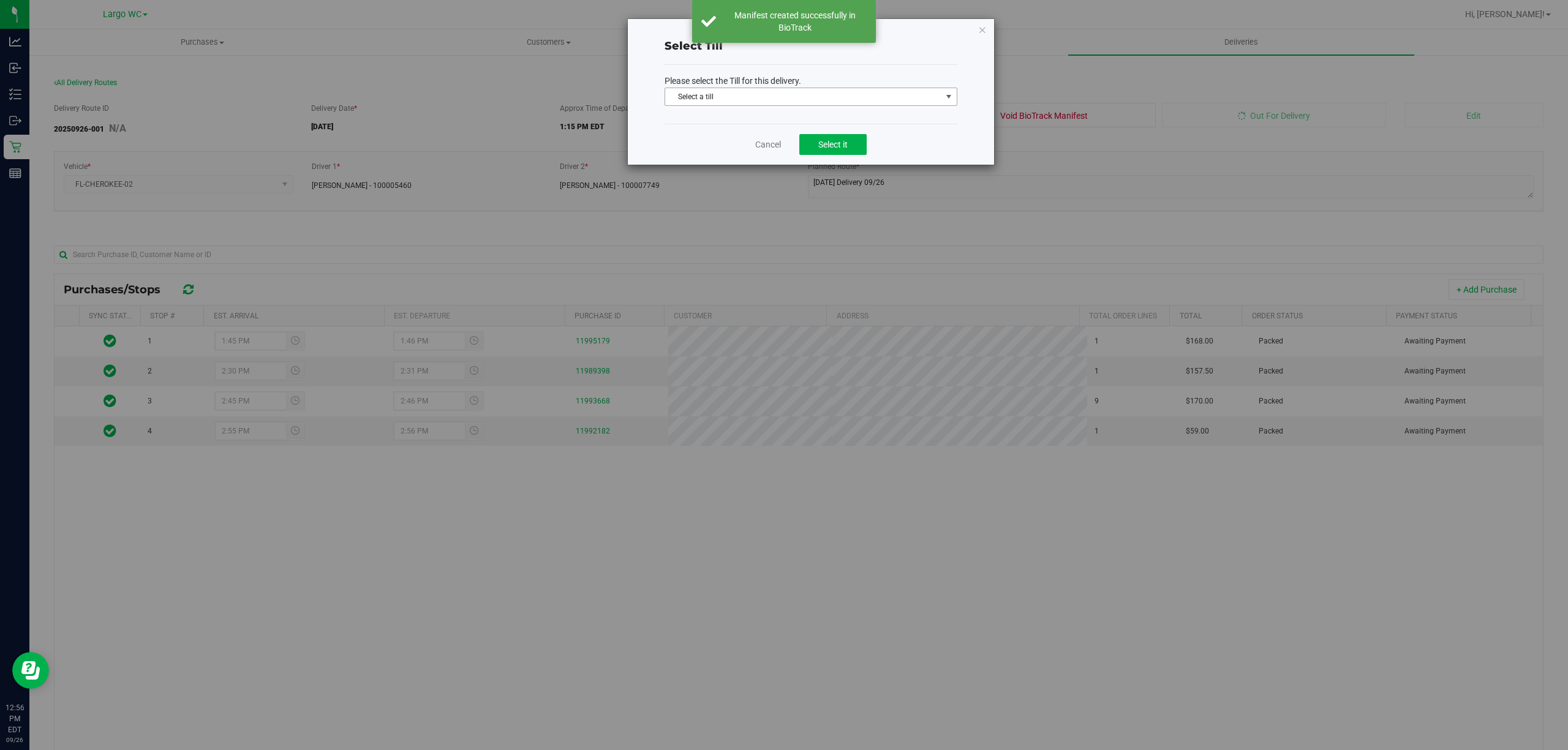
click at [743, 93] on span "Select a till" at bounding box center [804, 97] width 276 height 17
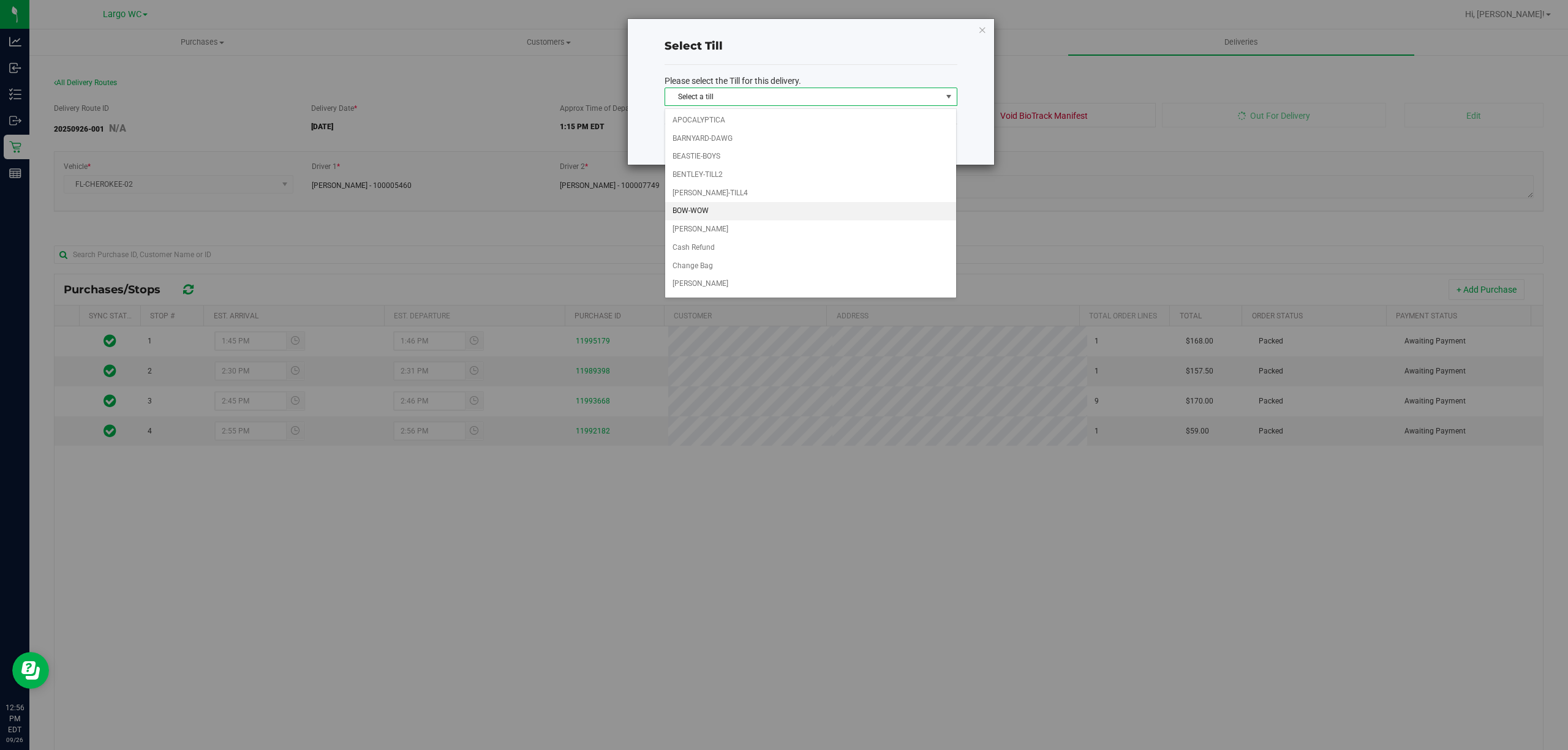
scroll to position [81, 0]
click at [731, 263] on li "Delivery Till 1" at bounding box center [811, 258] width 291 height 19
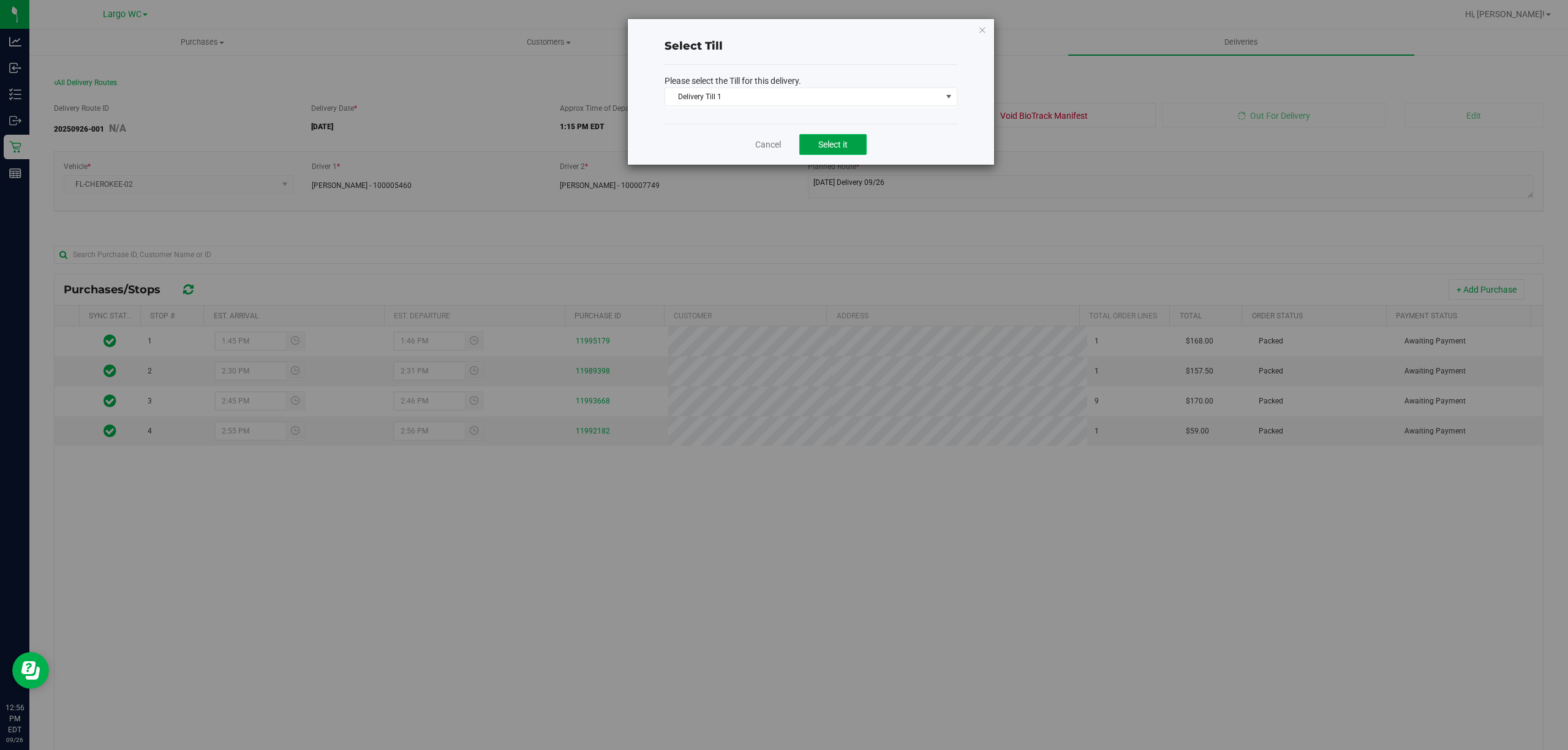
click at [821, 148] on span "Select it" at bounding box center [833, 144] width 30 height 10
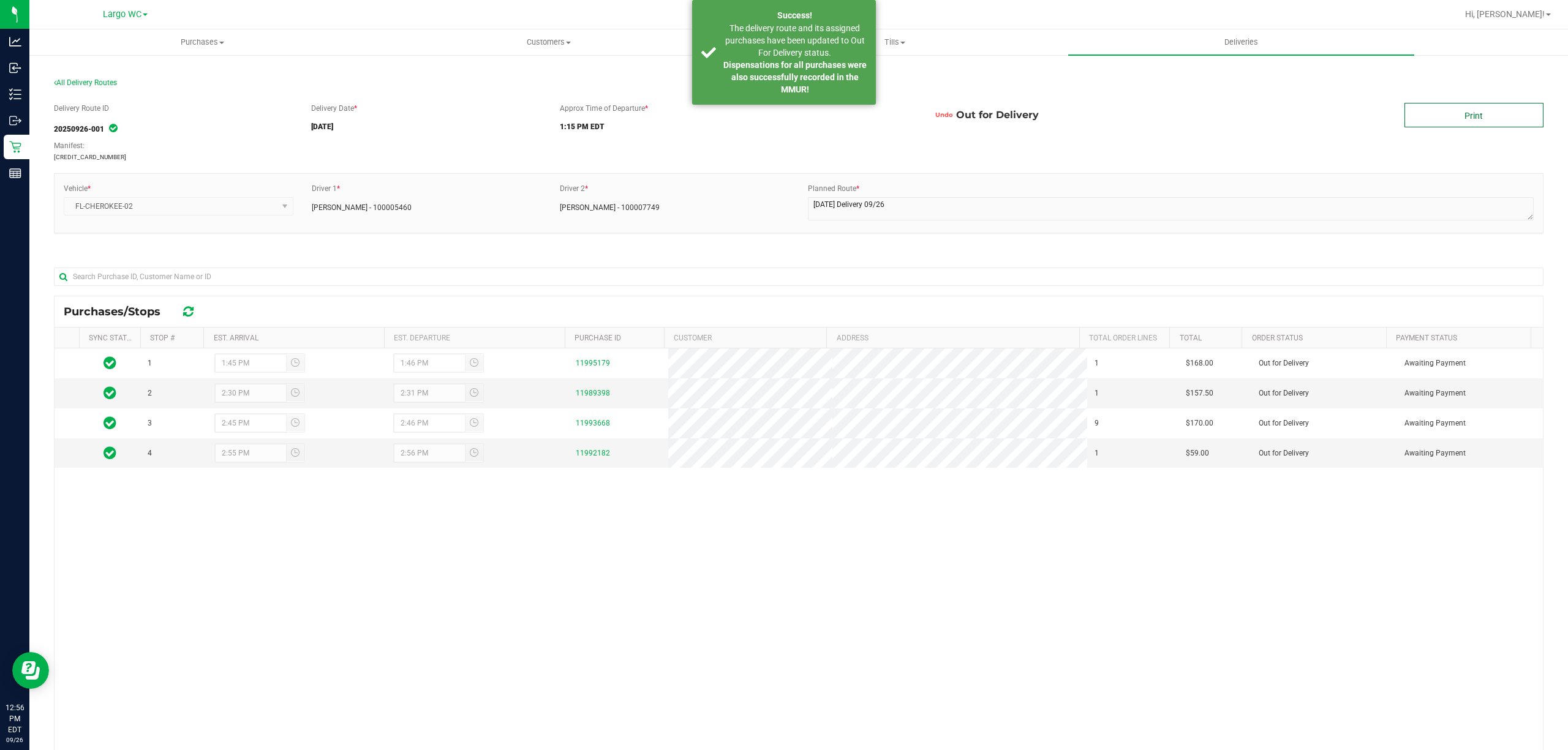
click at [1473, 118] on link "Print" at bounding box center [1474, 115] width 139 height 24
click at [748, 89] on div "The delivery route and its assigned purchases have been updated to Out For Deli…" at bounding box center [794, 59] width 144 height 73
